Goal: Information Seeking & Learning: Learn about a topic

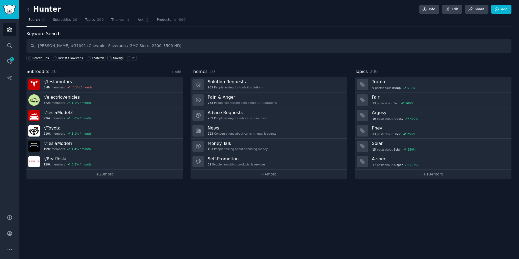
type input "[PERSON_NAME] #31091 (Chevrolet Silverado / GMC Sierra 2500–3500 HD)"
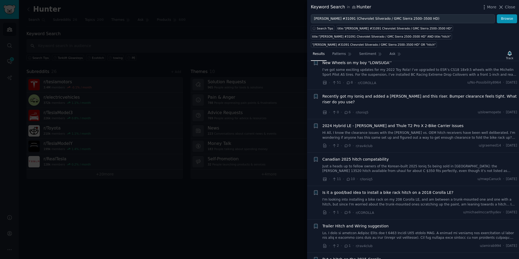
scroll to position [181, 0]
click at [365, 31] on link "title:"[PERSON_NAME] #31091 Chevrolet Silverado / GMC Sierra 2500–3500 HD"" at bounding box center [394, 28] width 117 height 6
type input "title:"[PERSON_NAME] #31091 Chevrolet Silverado / GMC Sierra 2500–3500 HD""
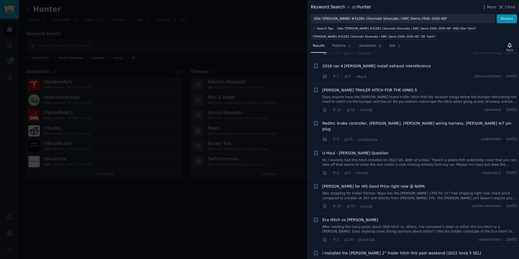
scroll to position [316, 0]
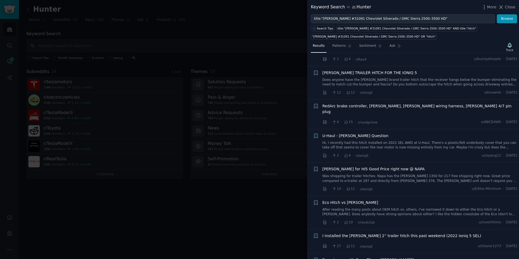
click at [342, 200] on span "Eco Hitch vs [PERSON_NAME]" at bounding box center [351, 203] width 56 height 6
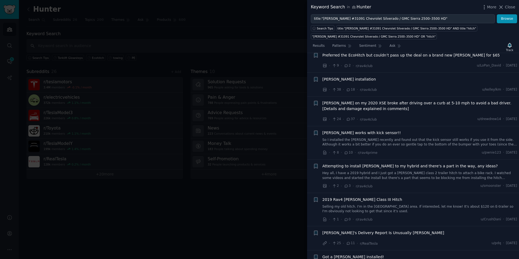
scroll to position [923, 0]
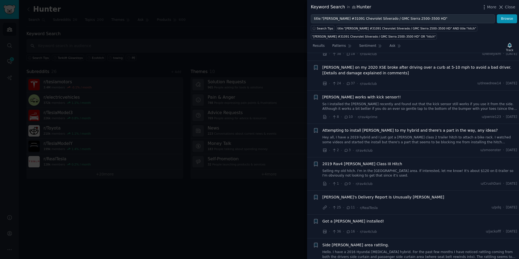
click at [272, 202] on div at bounding box center [259, 129] width 519 height 259
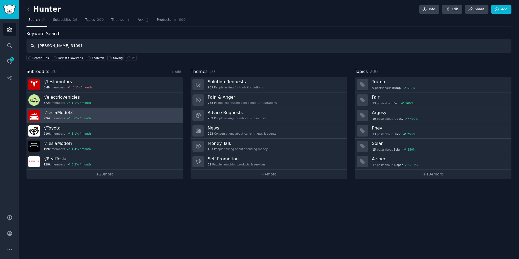
type input "[PERSON_NAME] 31091"
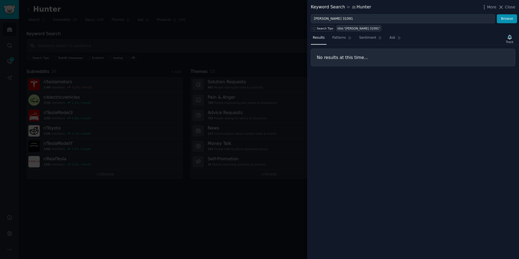
click at [355, 29] on div "title:"[PERSON_NAME] 31091"" at bounding box center [359, 29] width 43 height 4
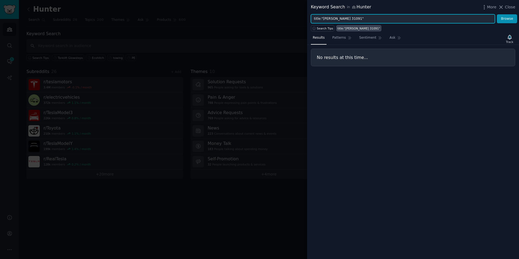
click at [346, 20] on input "title:"[PERSON_NAME] 31091"" at bounding box center [403, 18] width 184 height 9
drag, startPoint x: 343, startPoint y: 19, endPoint x: 331, endPoint y: 20, distance: 12.2
click at [331, 20] on input "title:"[PERSON_NAME] 31091"" at bounding box center [403, 18] width 184 height 9
paste input "(Chevrolet Silverado / GMC Sierra 2500–3500 HD)"
click at [497, 14] on button "Browse" at bounding box center [507, 18] width 20 height 9
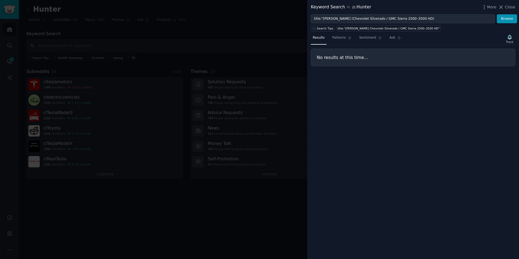
click at [405, 60] on h3 "No results at this time..." at bounding box center [413, 58] width 193 height 6
click at [411, 28] on div "title:"[PERSON_NAME] Chevrolet Silverado / GMC Sierra 2500–3500 HD"" at bounding box center [389, 29] width 102 height 4
type input "title:"[PERSON_NAME] Chevrolet Silverado / GMC Sierra 2500–3500 HD""
